Goal: Transaction & Acquisition: Download file/media

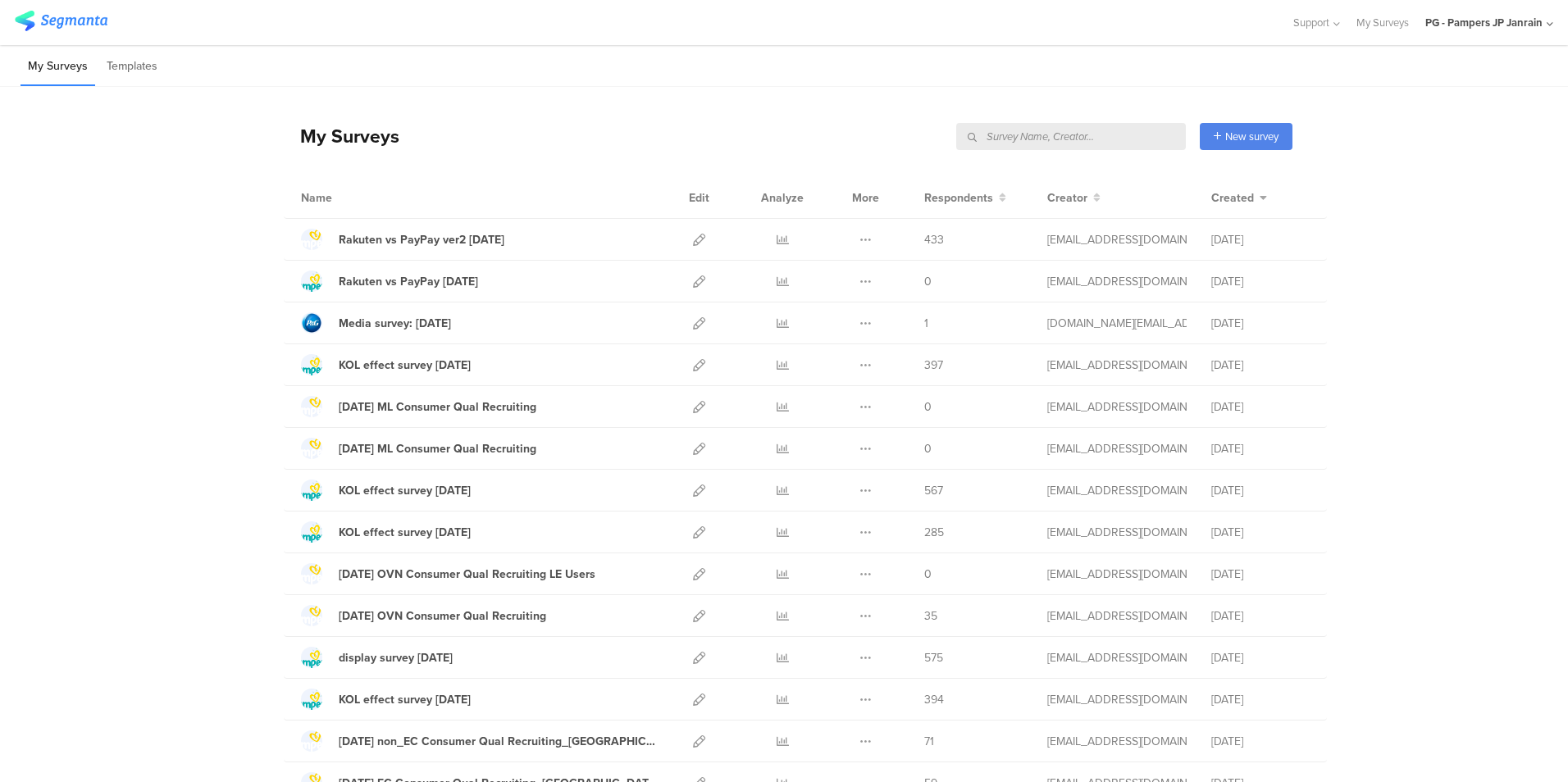
click at [1089, 136] on input "text" at bounding box center [1071, 136] width 229 height 27
type input "すく"
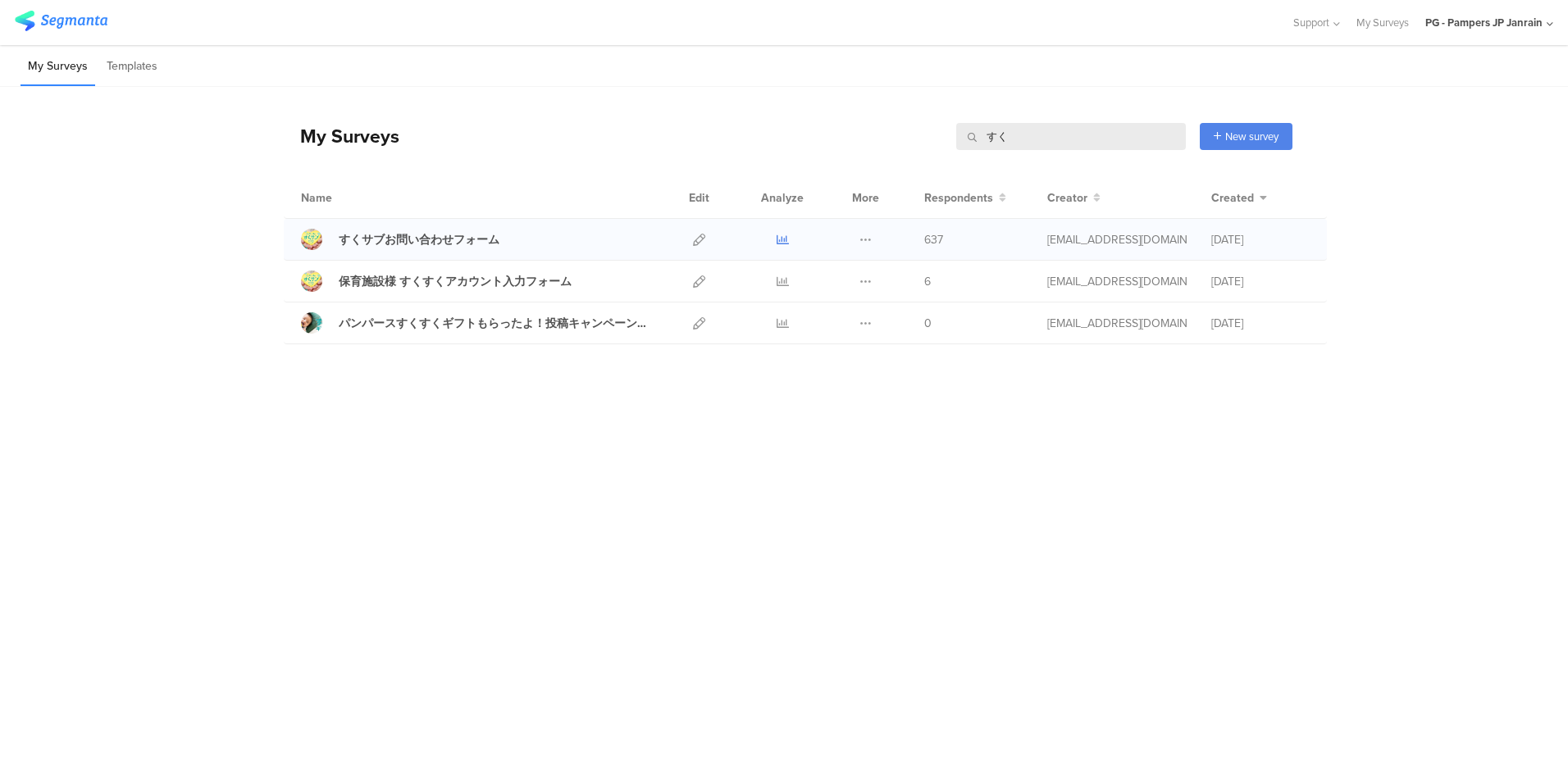
click at [783, 240] on icon at bounding box center [783, 240] width 12 height 12
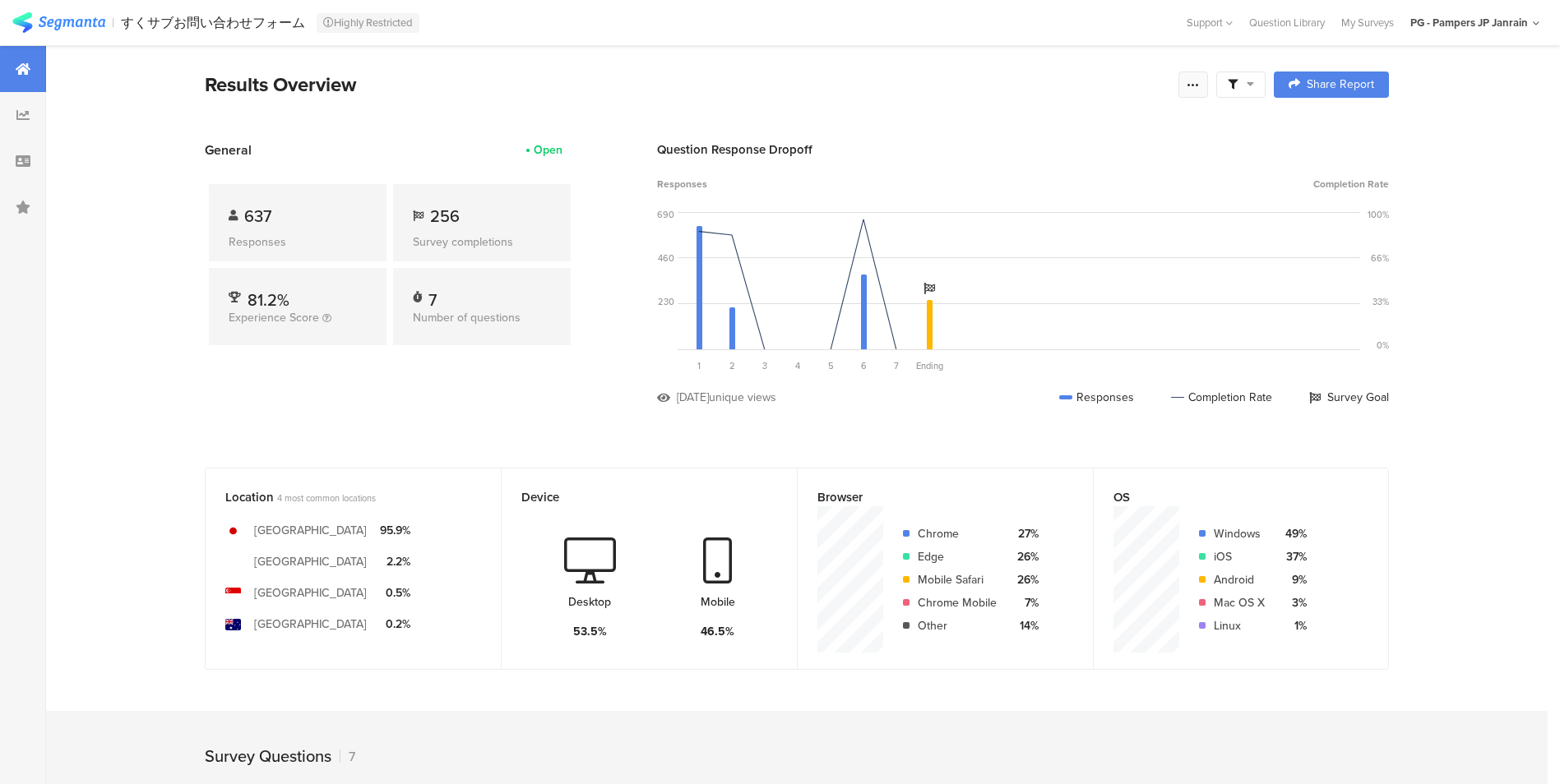
click at [1200, 89] on icon at bounding box center [1193, 84] width 13 height 13
click at [1034, 248] on span "Export Results" at bounding box center [1021, 251] width 74 height 17
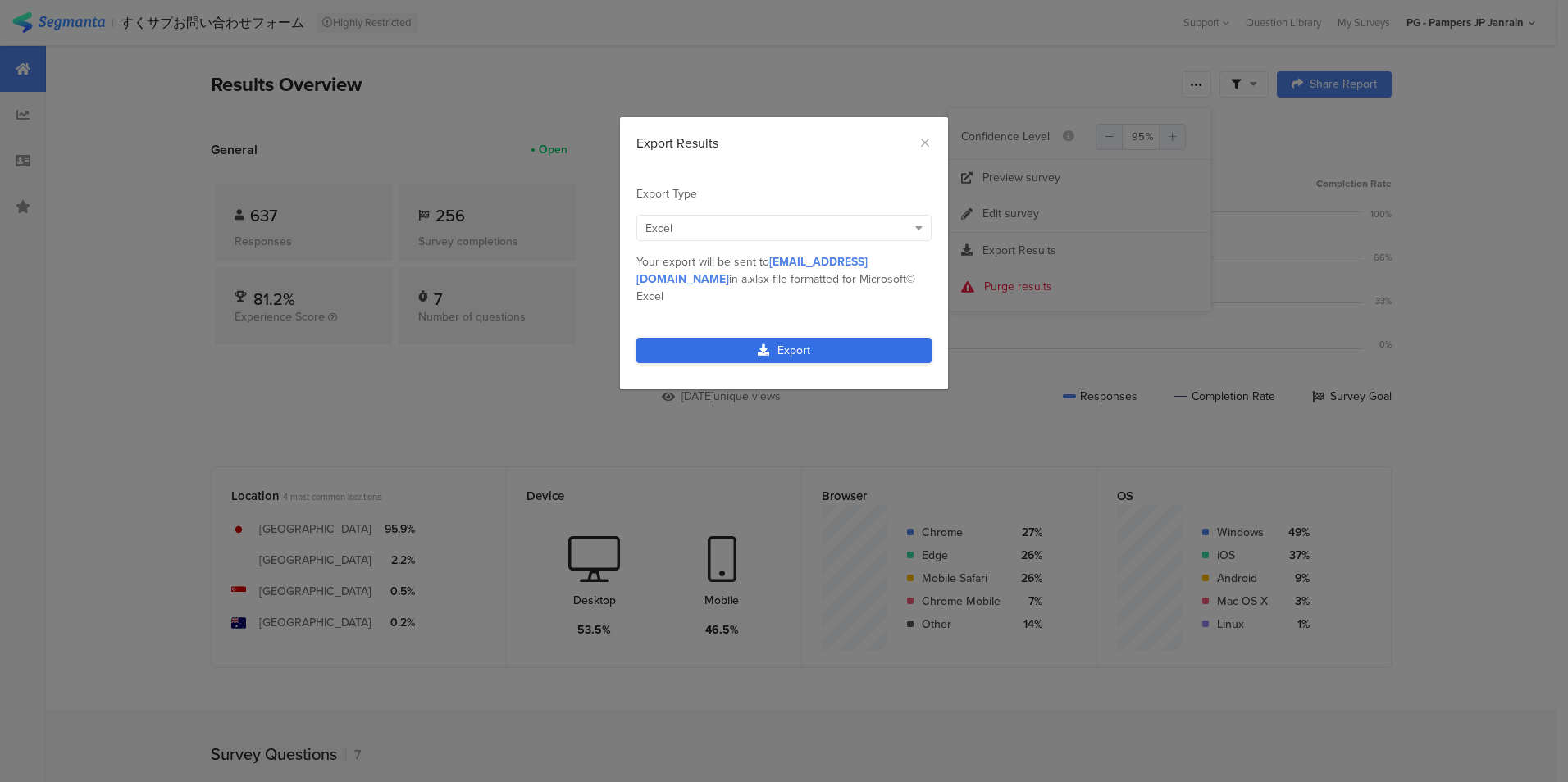
click at [782, 338] on link "Export" at bounding box center [784, 350] width 296 height 25
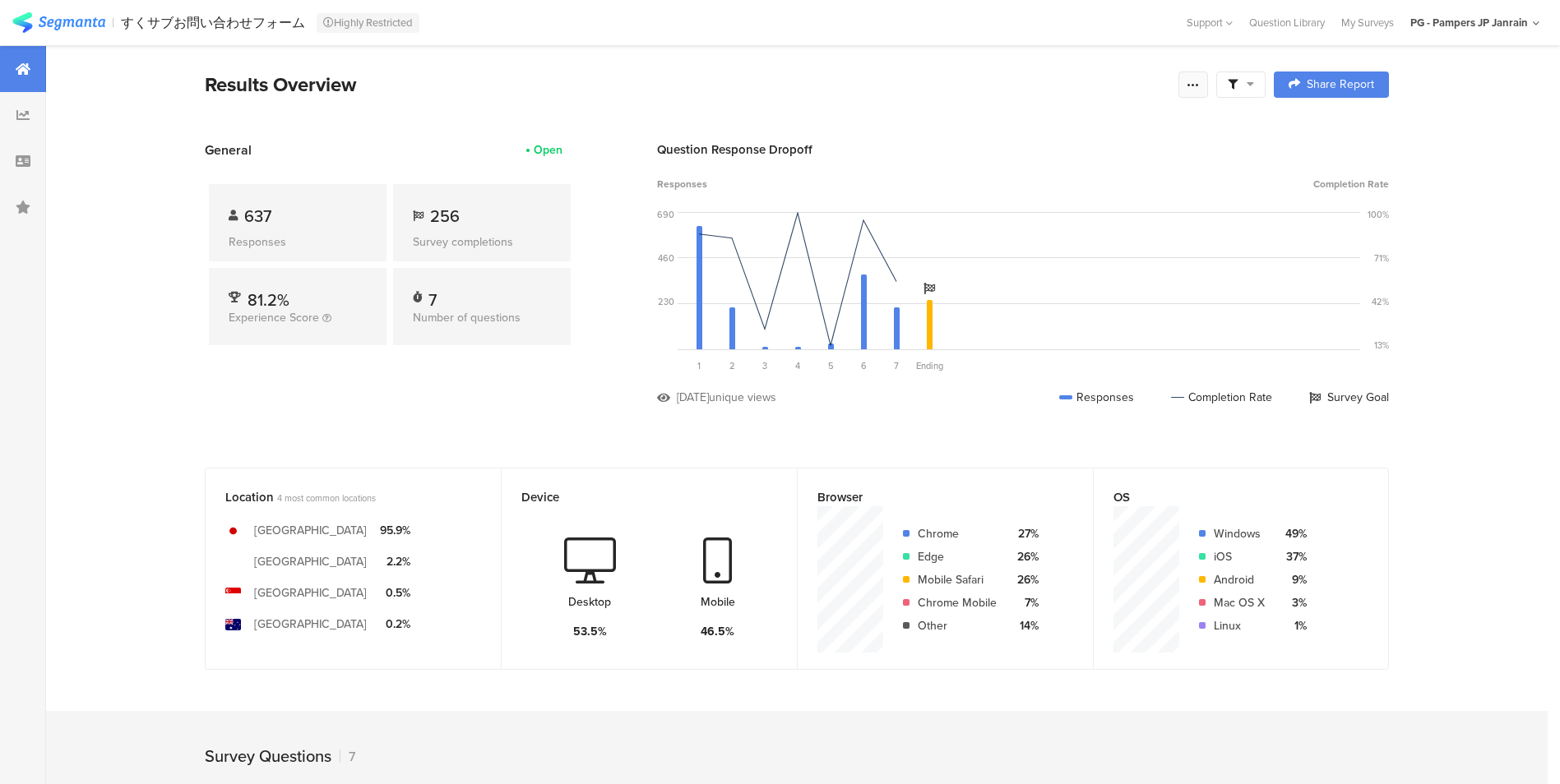
click at [1200, 84] on icon at bounding box center [1193, 84] width 13 height 13
